Goal: Information Seeking & Learning: Understand process/instructions

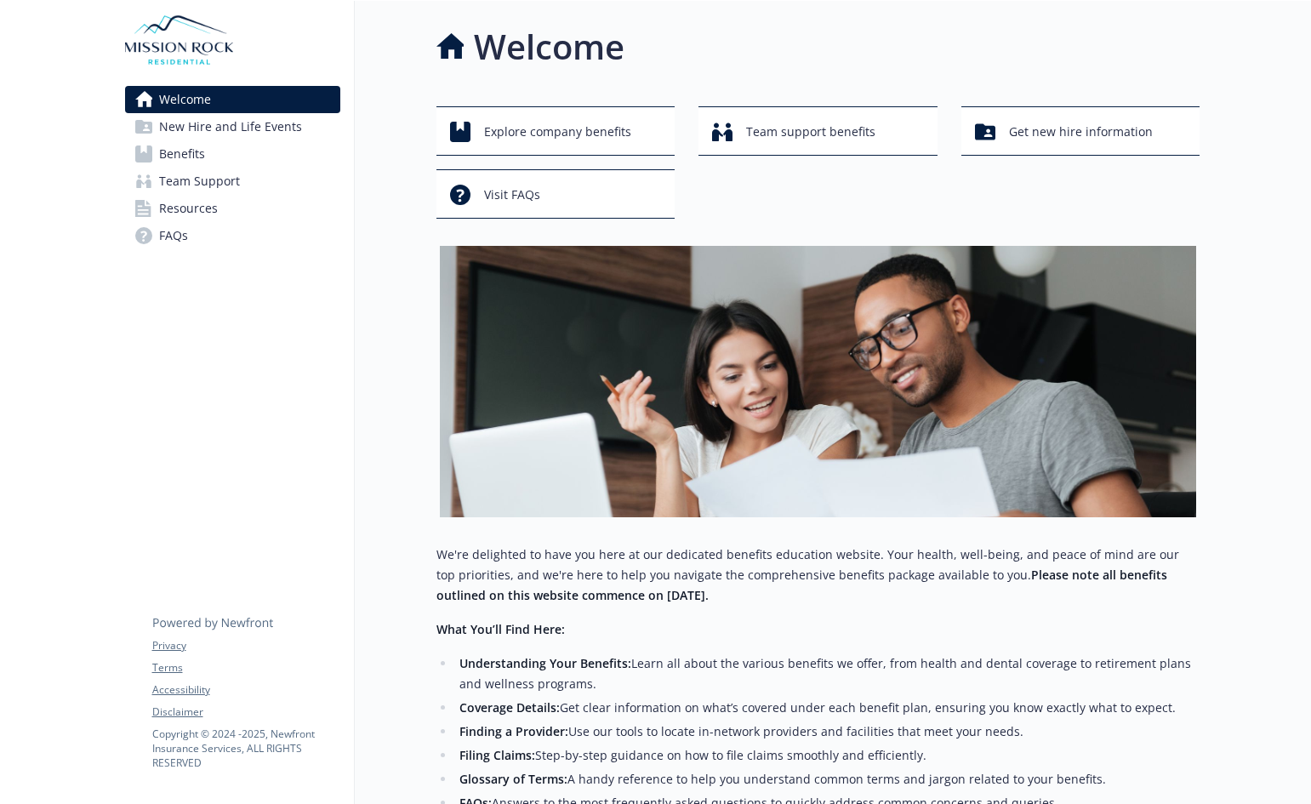
click at [191, 168] on span "Benefits" at bounding box center [182, 153] width 46 height 27
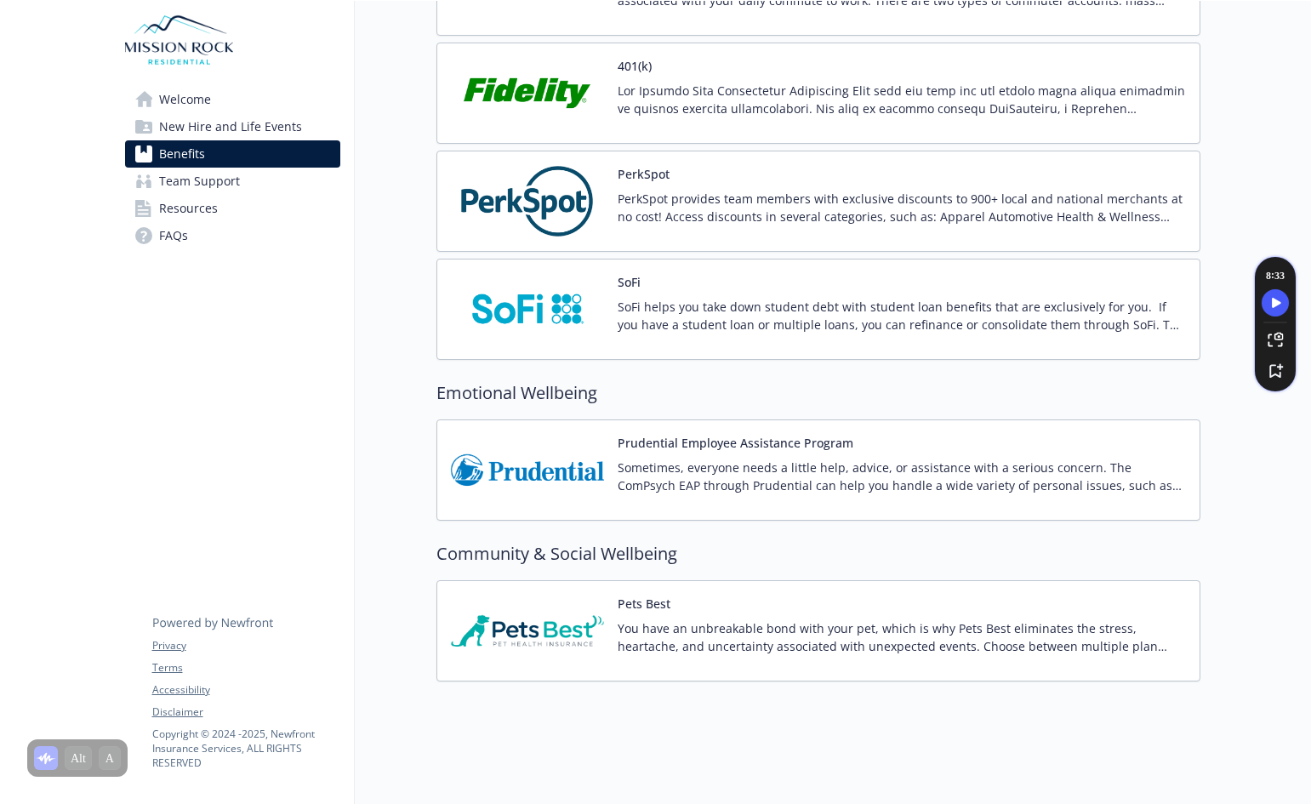
scroll to position [3821, 0]
click at [733, 190] on p "PerkSpot provides team members with exclusive discounts to 900+ local and natio…" at bounding box center [902, 208] width 568 height 36
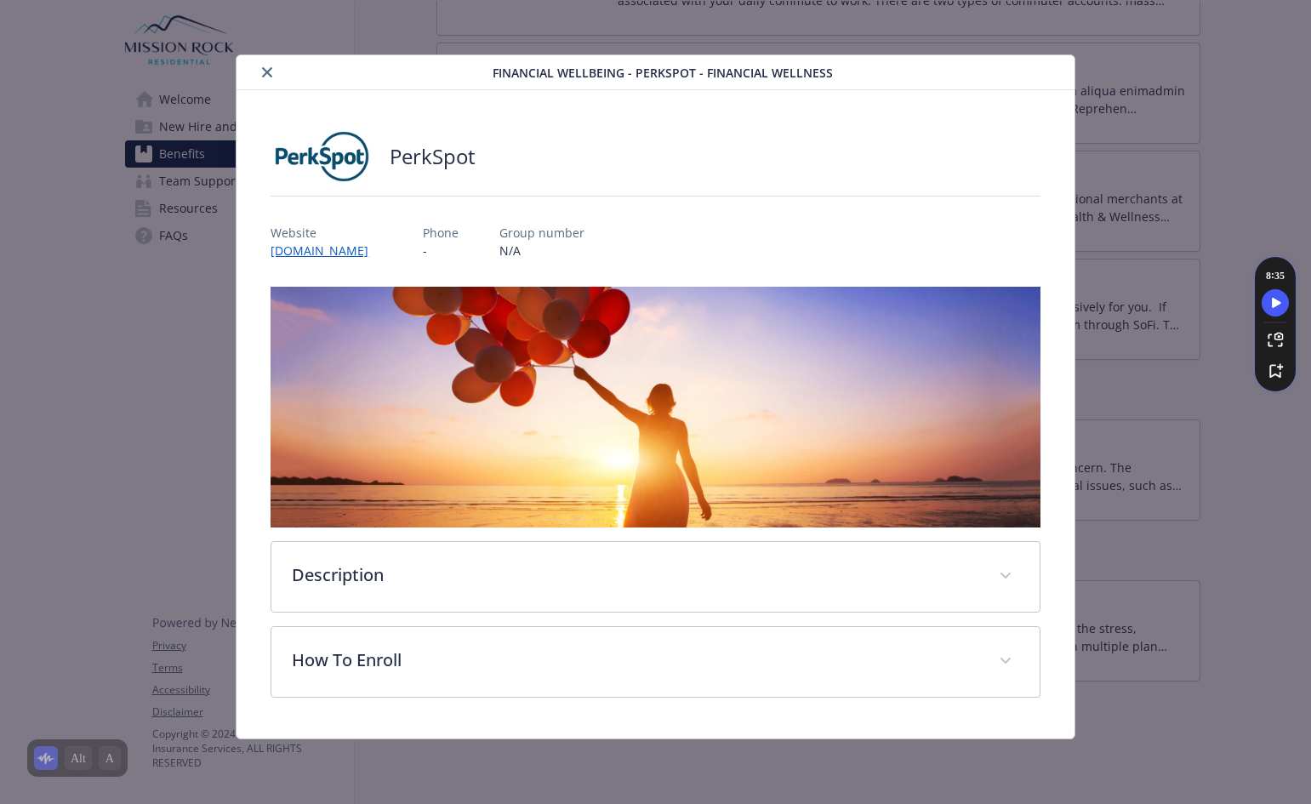
scroll to position [54, 0]
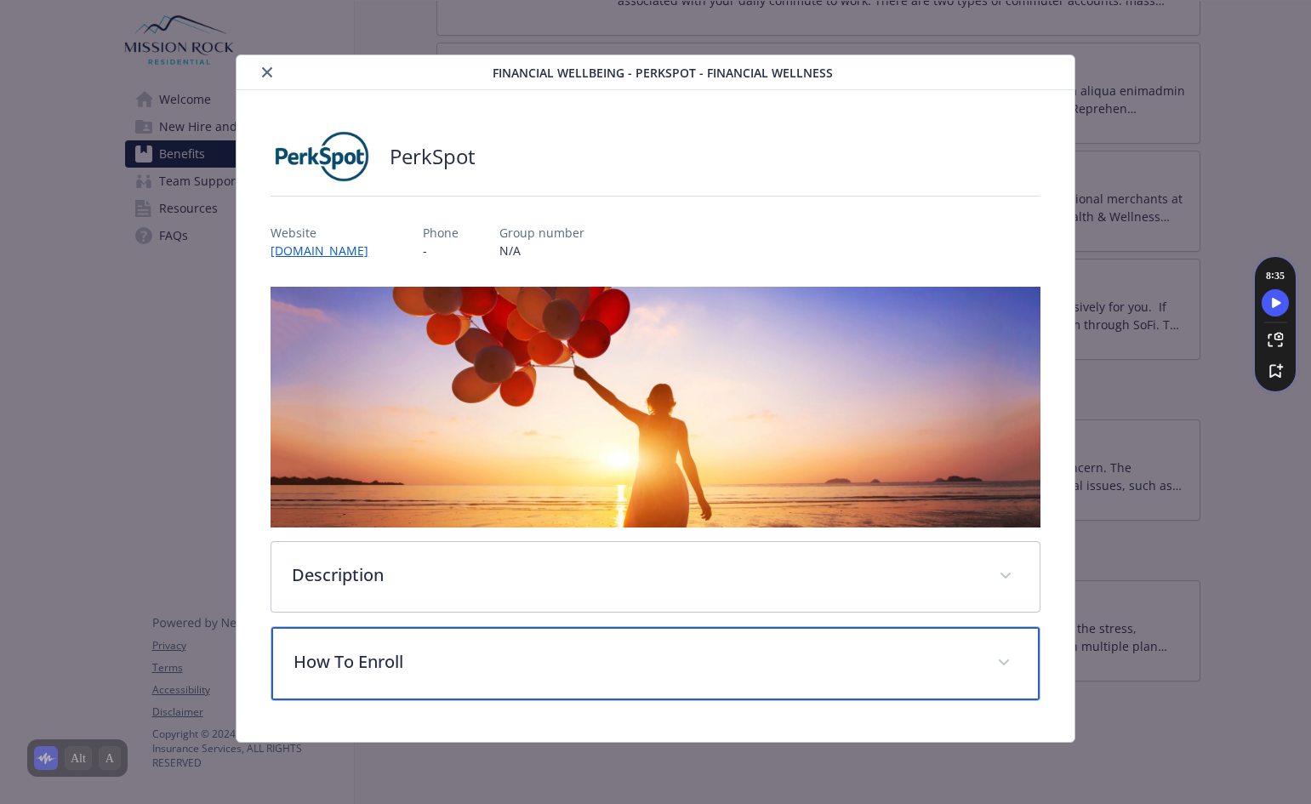
click at [361, 649] on p "How To Enroll" at bounding box center [635, 662] width 682 height 26
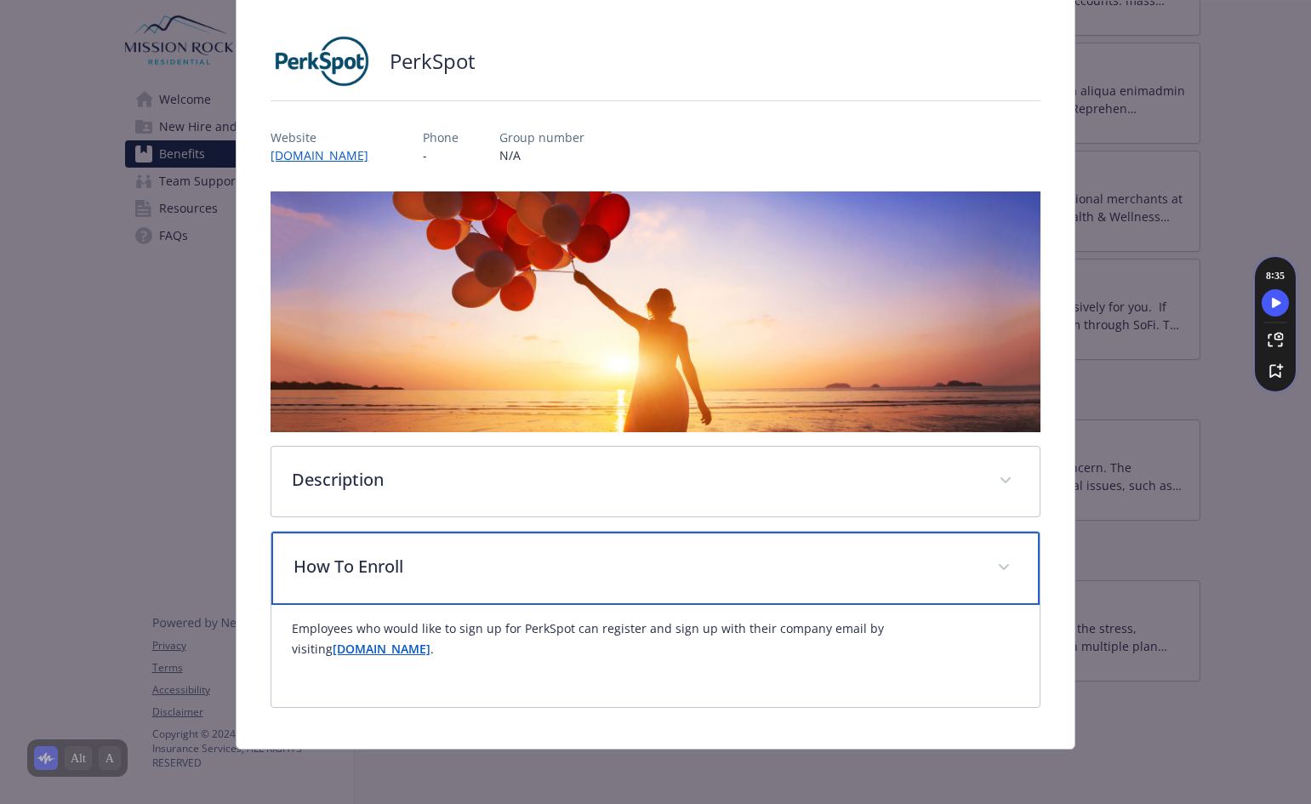
scroll to position [180, 0]
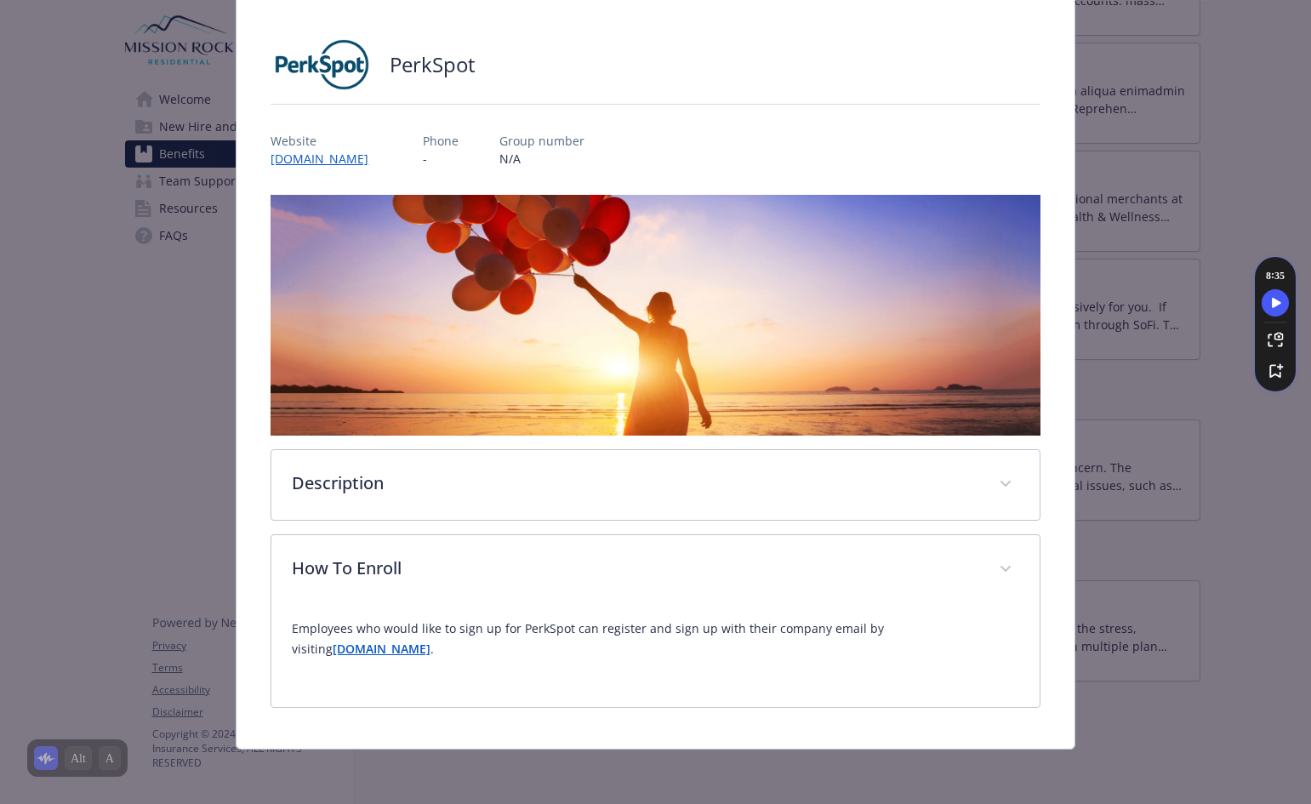
click at [409, 641] on strong "[DOMAIN_NAME]" at bounding box center [382, 649] width 98 height 16
